Goal: Task Accomplishment & Management: Use online tool/utility

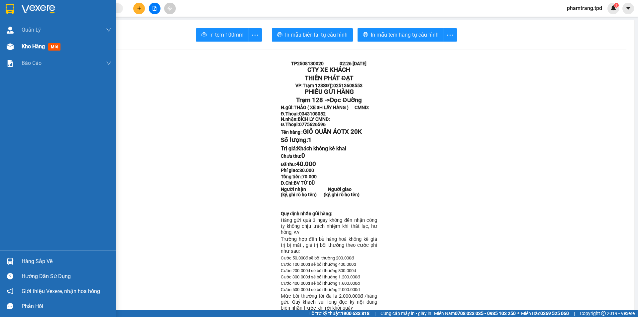
click at [13, 44] on img at bounding box center [10, 46] width 7 height 7
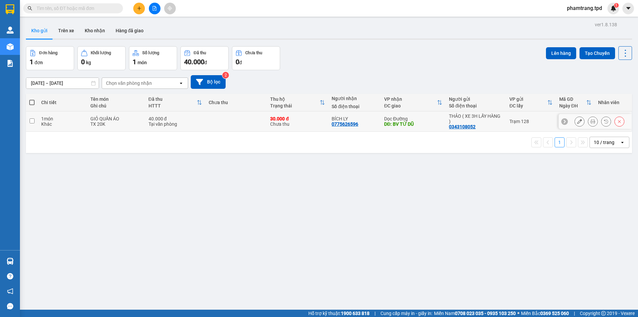
click at [33, 120] on input "checkbox" at bounding box center [32, 120] width 5 height 5
checkbox input "true"
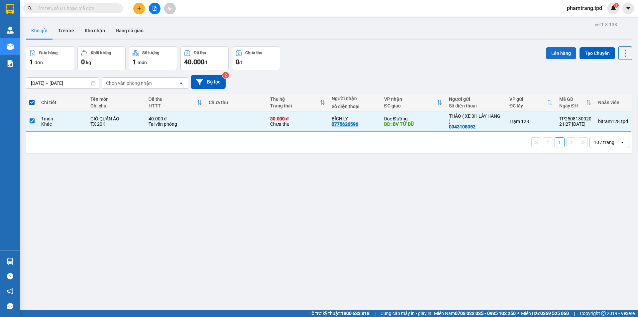
click at [556, 52] on button "Lên hàng" at bounding box center [561, 53] width 30 height 12
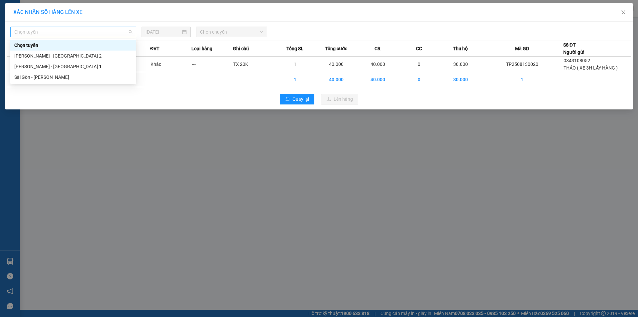
click at [41, 32] on span "Chọn tuyến" at bounding box center [73, 32] width 118 height 10
click at [39, 56] on div "[PERSON_NAME] - [GEOGRAPHIC_DATA] 2" at bounding box center [73, 55] width 118 height 7
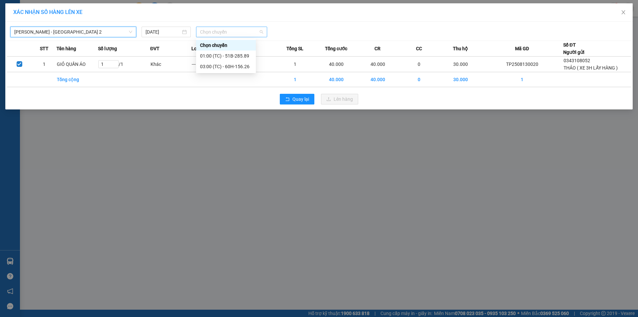
click at [220, 32] on span "Chọn chuyến" at bounding box center [231, 32] width 63 height 10
click at [225, 67] on div "03:00 (TC) - 60H-156.26" at bounding box center [226, 66] width 52 height 7
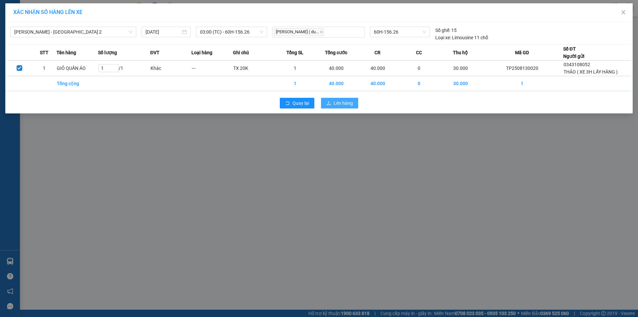
click at [343, 105] on span "Lên hàng" at bounding box center [343, 102] width 19 height 7
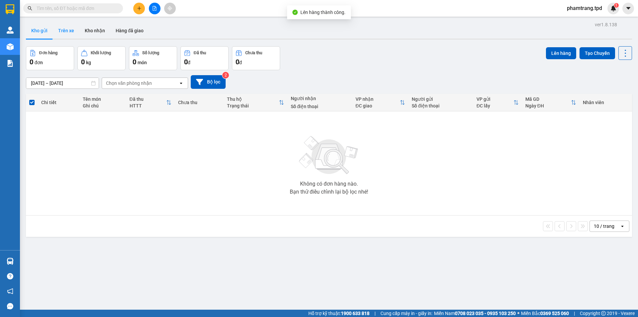
click at [64, 32] on button "Trên xe" at bounding box center [66, 31] width 27 height 16
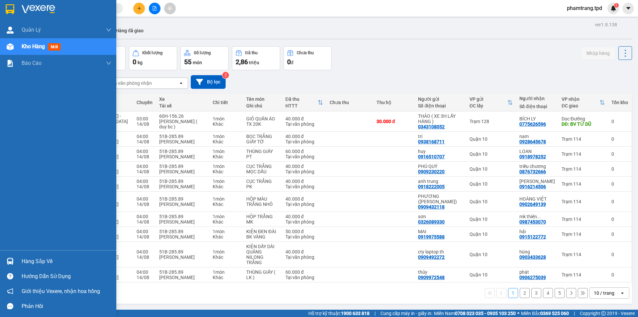
click at [23, 262] on div "Hàng sắp về" at bounding box center [67, 261] width 90 height 10
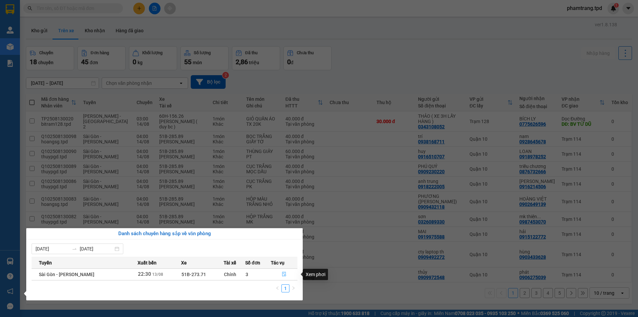
click at [283, 275] on icon "file-done" at bounding box center [284, 274] width 5 height 5
